Goal: Task Accomplishment & Management: Use online tool/utility

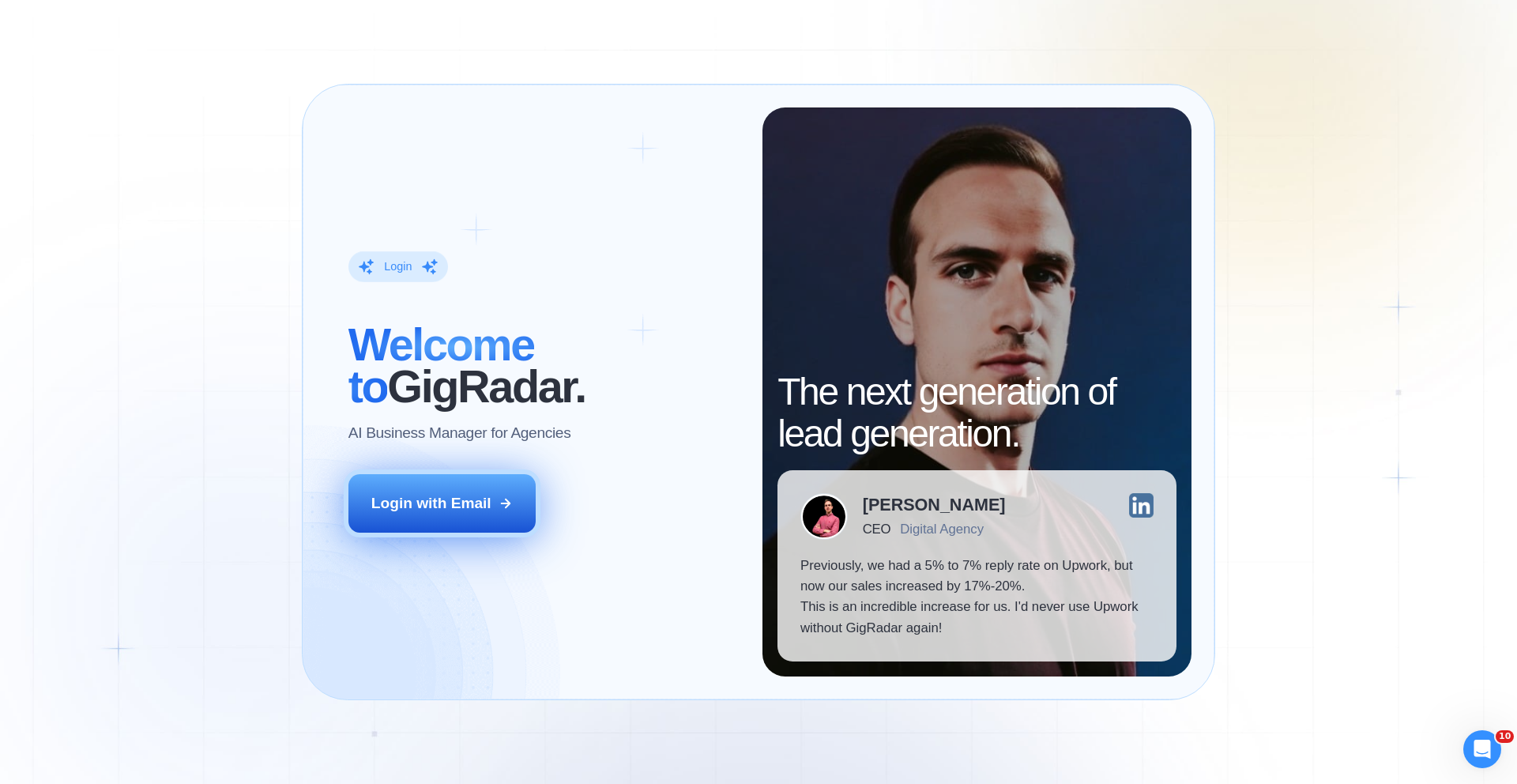
click at [413, 521] on button "Login with Email" at bounding box center [442, 503] width 188 height 58
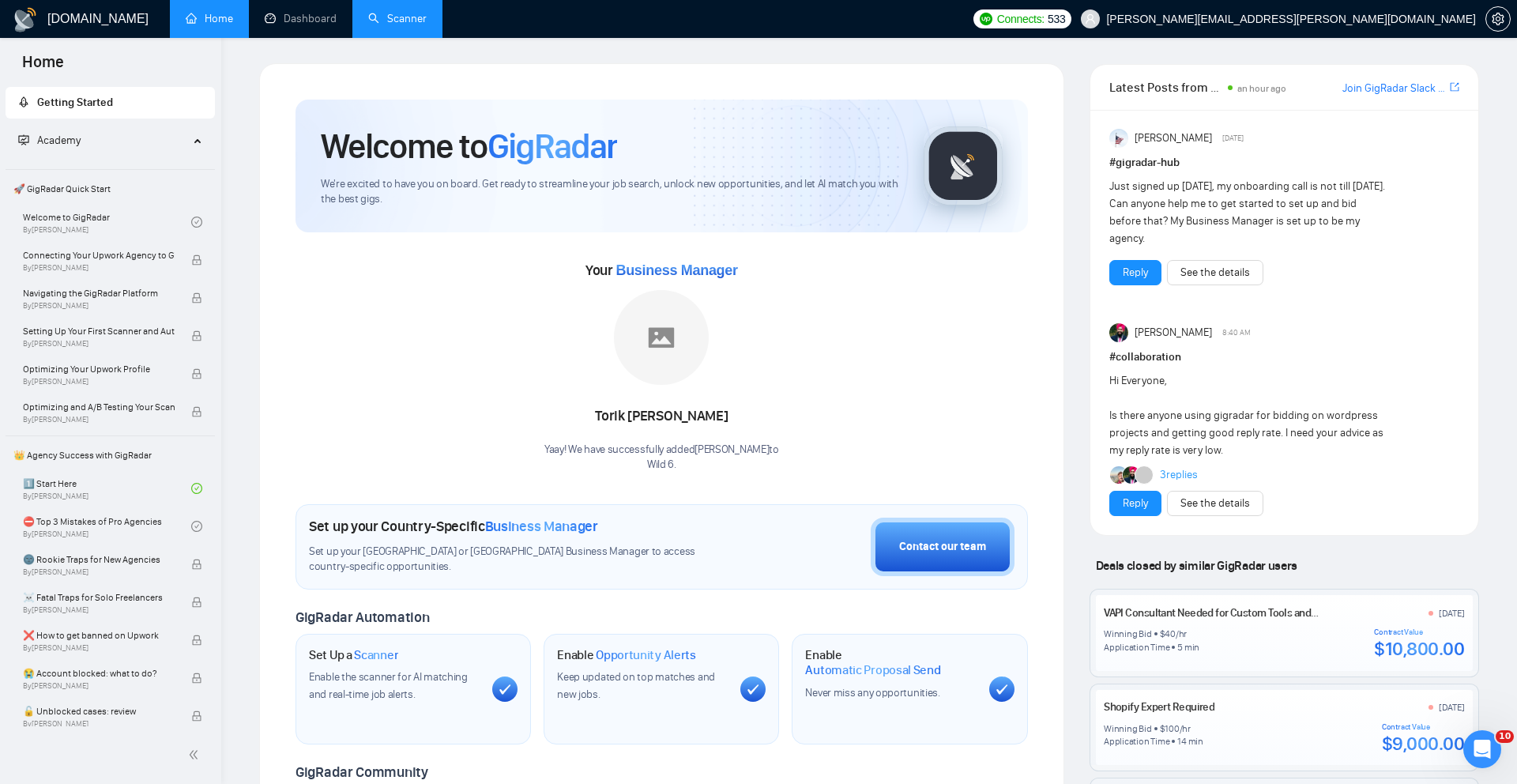
click at [391, 15] on link "Scanner" at bounding box center [397, 18] width 58 height 14
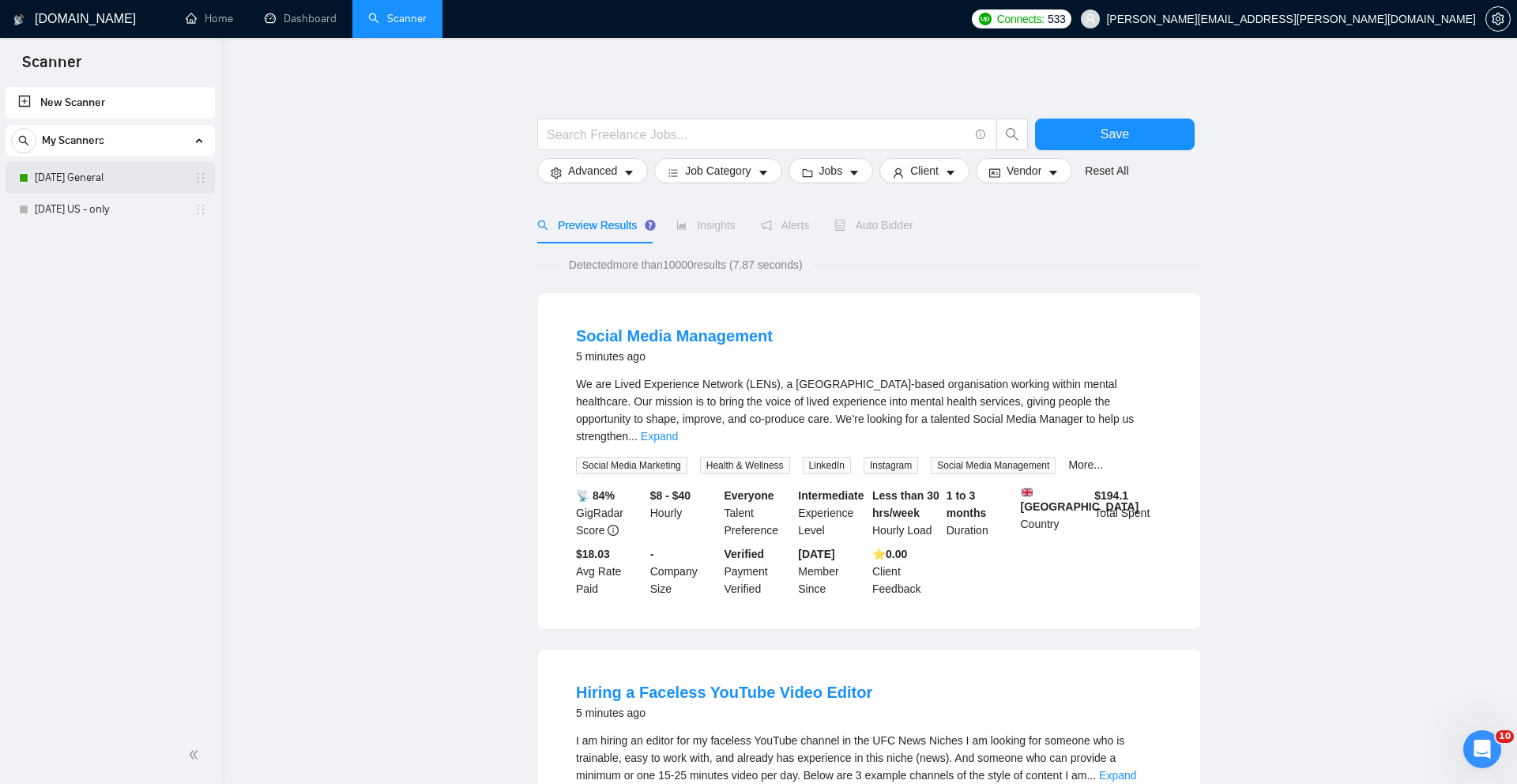
click at [131, 173] on link "[DATE] General" at bounding box center [109, 178] width 150 height 32
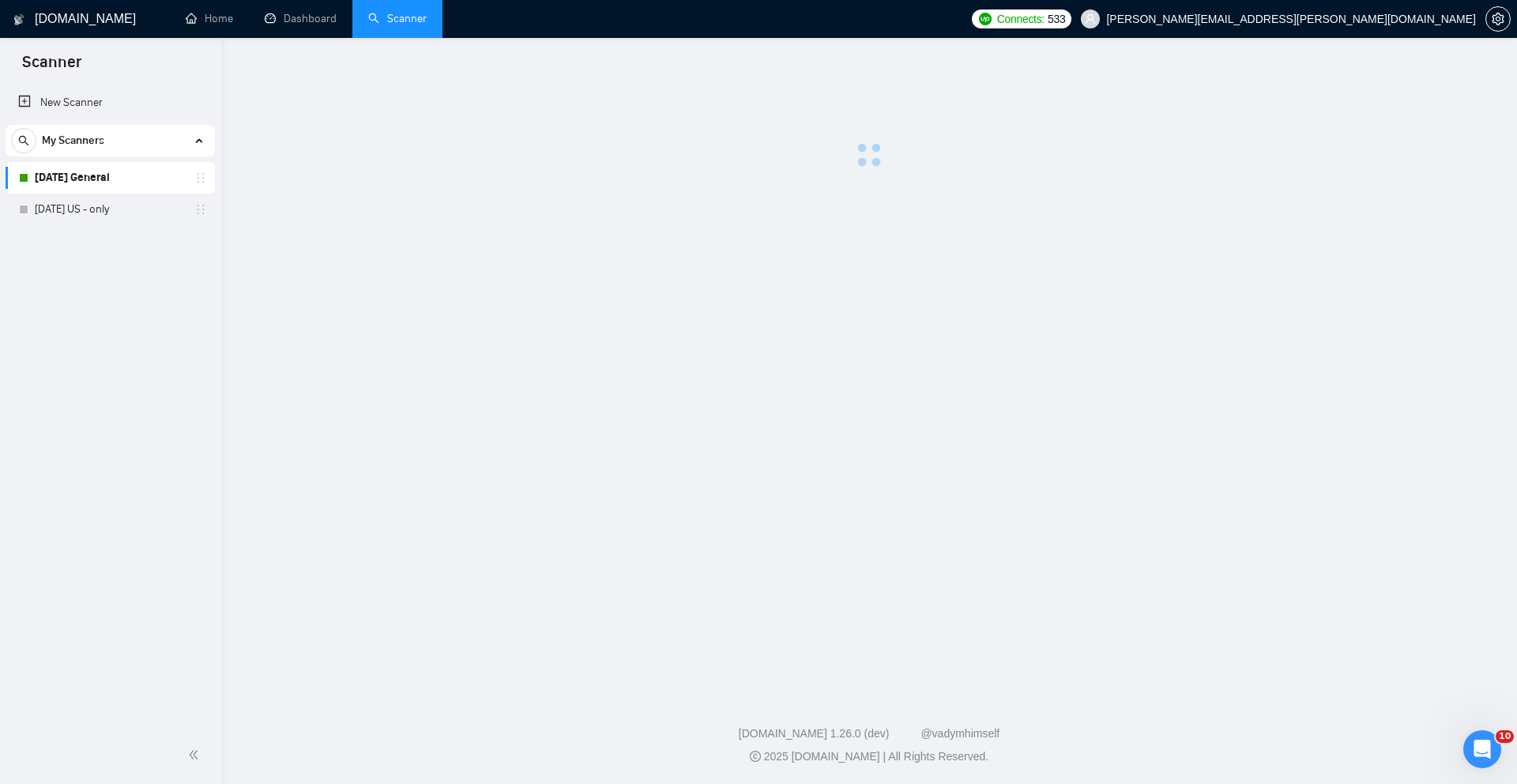
click at [131, 173] on link "[DATE] General" at bounding box center [109, 178] width 150 height 32
